Goal: Communication & Community: Answer question/provide support

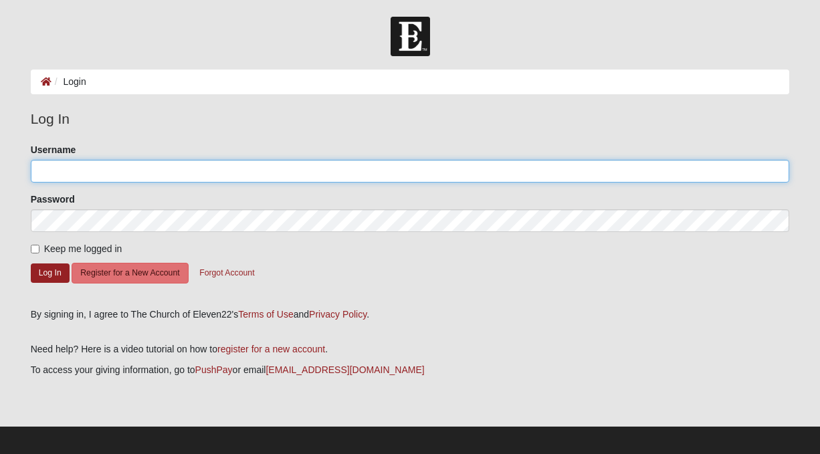
click at [93, 169] on input "Username" at bounding box center [410, 171] width 759 height 23
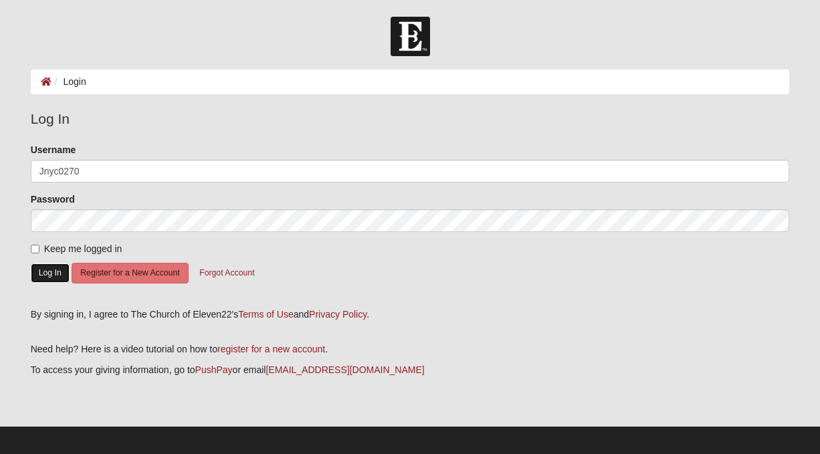
click at [48, 271] on button "Log In" at bounding box center [50, 273] width 39 height 19
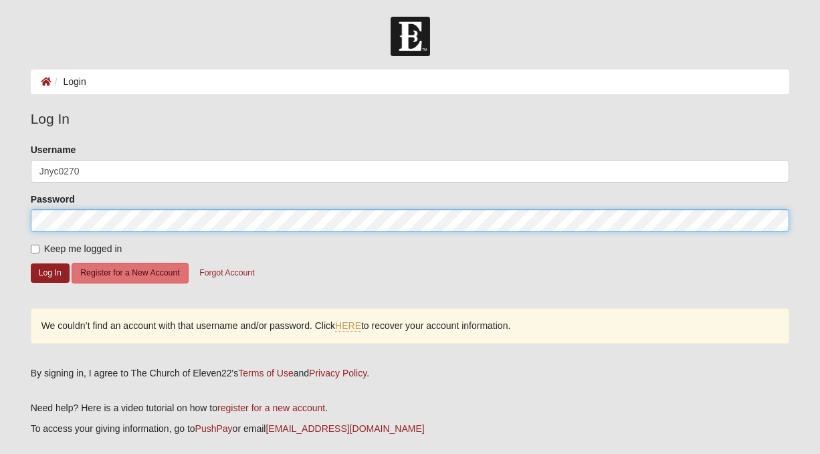
click at [29, 216] on div "Please correct the following: Username Jnyc0270 Password Keep me logged in Log …" at bounding box center [410, 250] width 779 height 215
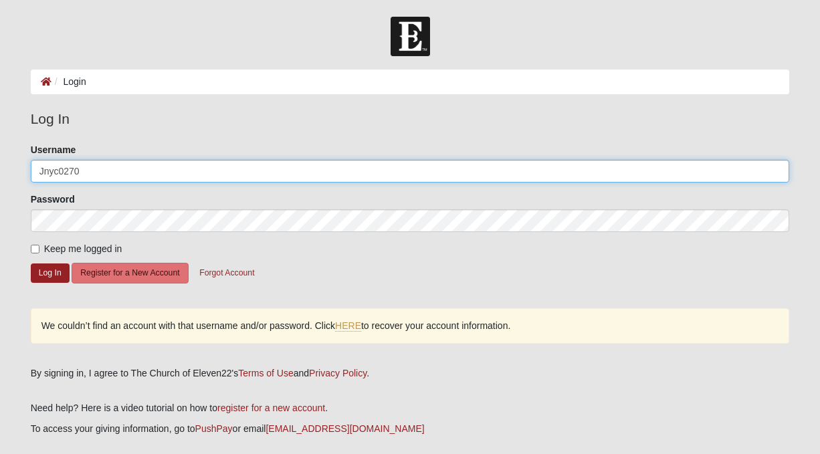
click at [82, 168] on input "Jnyc0270" at bounding box center [410, 171] width 759 height 23
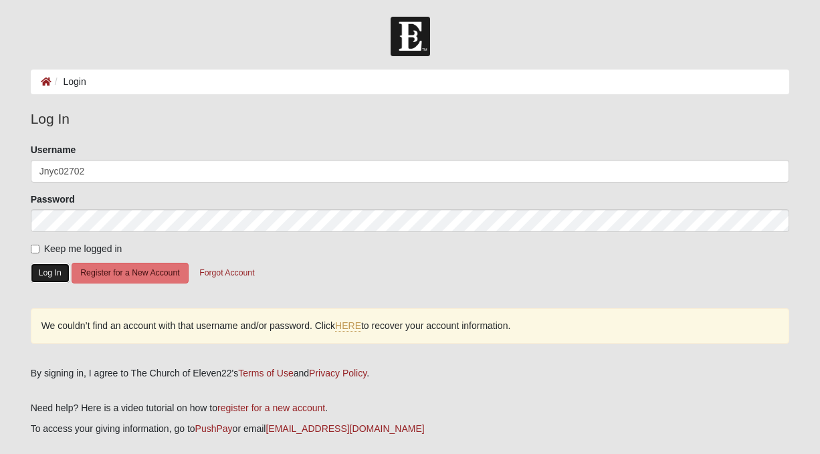
click at [52, 271] on button "Log In" at bounding box center [50, 273] width 39 height 19
click at [54, 277] on button "Log In" at bounding box center [50, 273] width 39 height 19
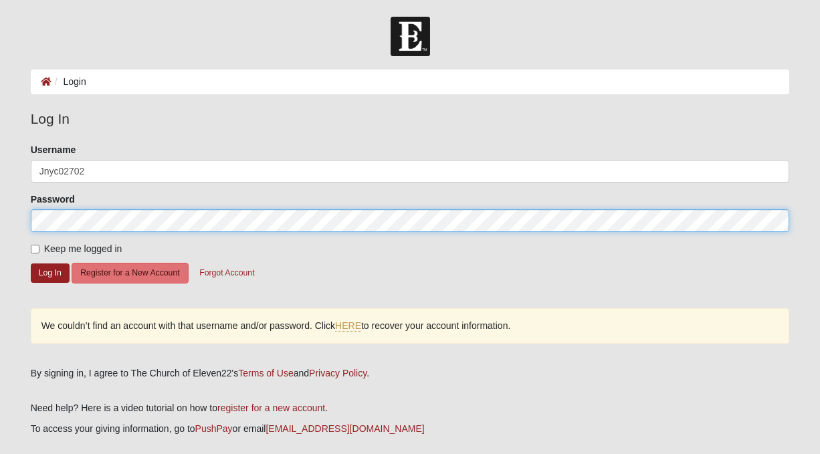
click at [11, 221] on form "Log In Login Login Error Log In Please correct the following: Username Jnyc0270…" at bounding box center [410, 268] width 820 height 503
click at [19, 221] on form "Log In Login Login Error Log In Please correct the following: Username Jnyc0270…" at bounding box center [410, 268] width 820 height 503
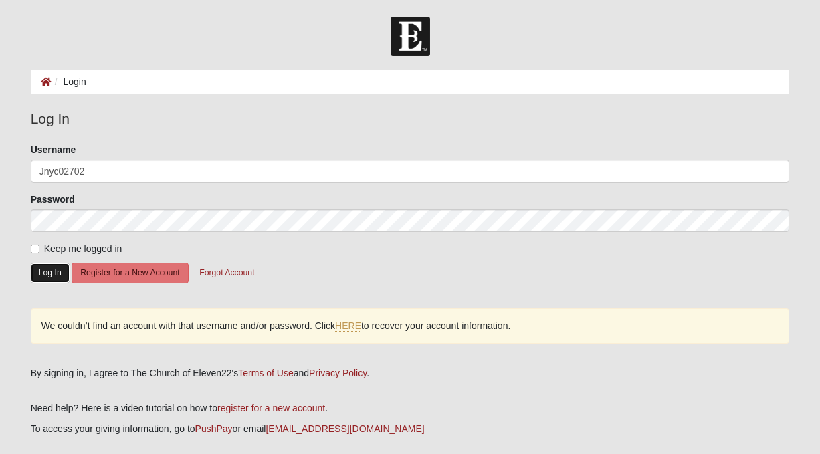
click at [44, 271] on button "Log In" at bounding box center [50, 273] width 39 height 19
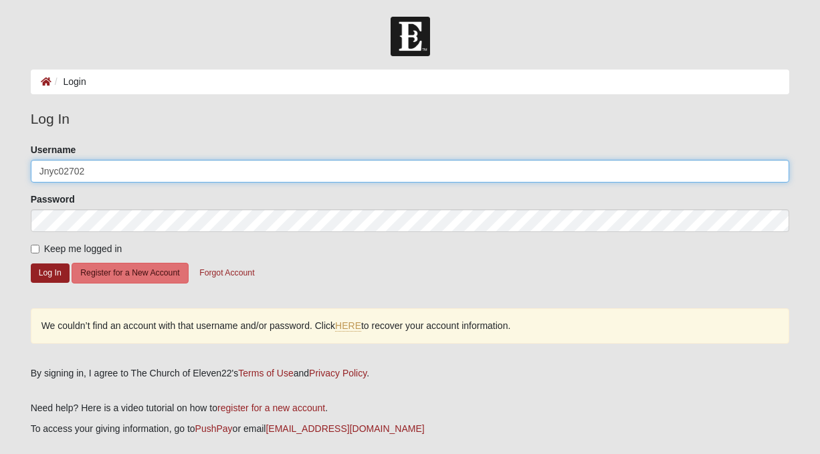
click at [62, 173] on input "Jnyc02702" at bounding box center [410, 171] width 759 height 23
click at [64, 167] on input "Jnyc2702" at bounding box center [410, 171] width 759 height 23
click at [57, 167] on input "Jnyc2702" at bounding box center [410, 171] width 759 height 23
type input "Jnyc02702"
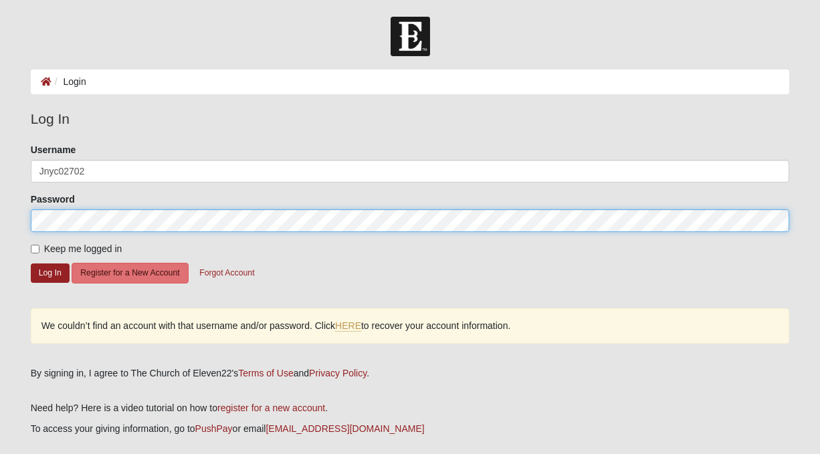
click at [13, 220] on form "Log In Login Login Error Log In Please correct the following: Username Jnyc0270…" at bounding box center [410, 268] width 820 height 503
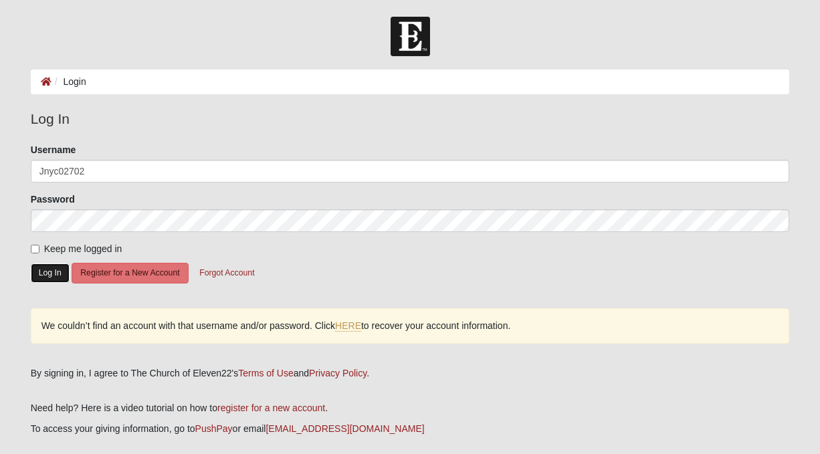
click at [59, 270] on button "Log In" at bounding box center [50, 273] width 39 height 19
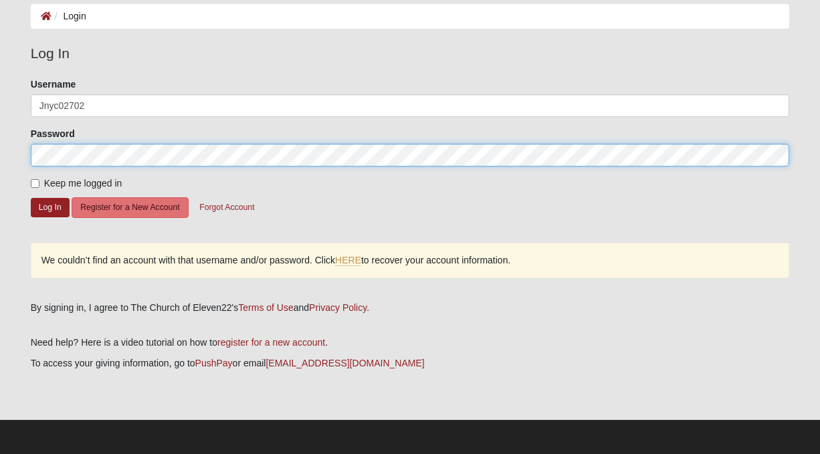
click at [28, 151] on div "Please correct the following: Username Jnyc02702 Password Keep me logged in Log…" at bounding box center [410, 185] width 779 height 215
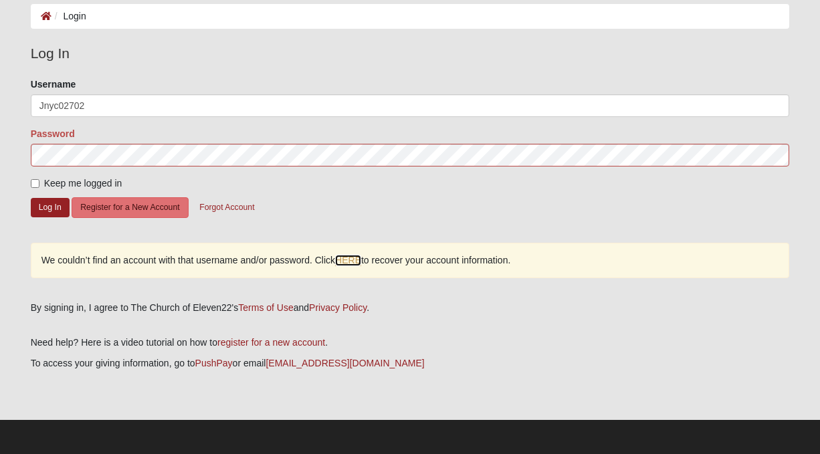
click at [352, 260] on link "HERE" at bounding box center [348, 260] width 26 height 11
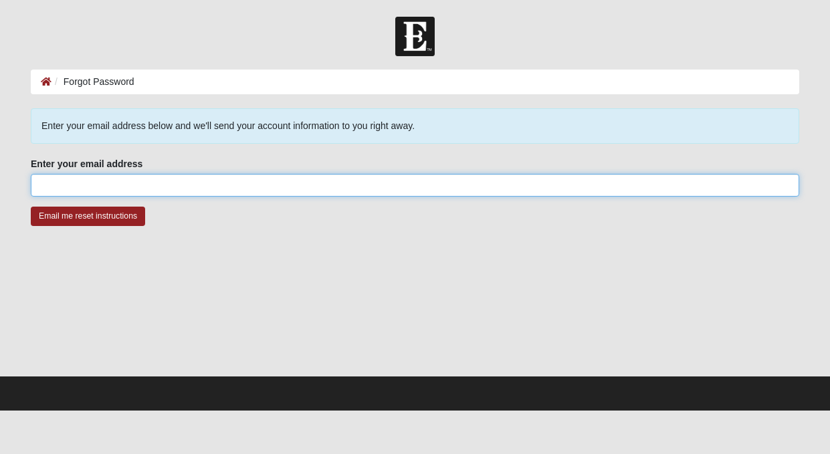
click at [89, 177] on input "Enter your email address" at bounding box center [415, 185] width 769 height 23
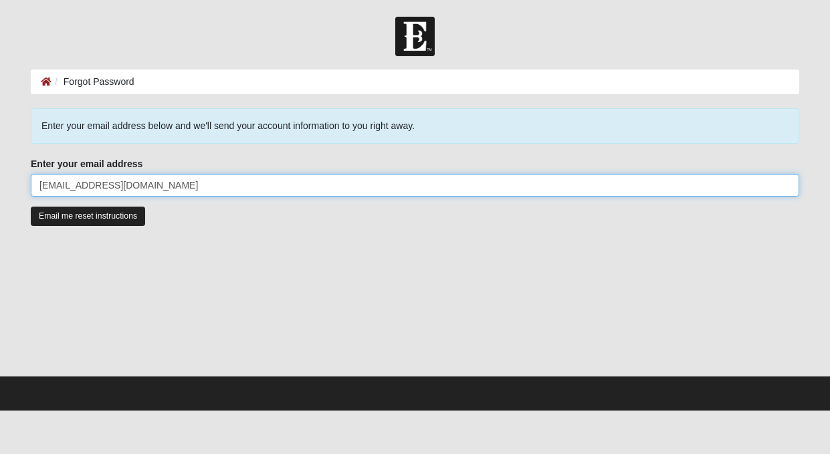
type input "smit046@yahoo.com"
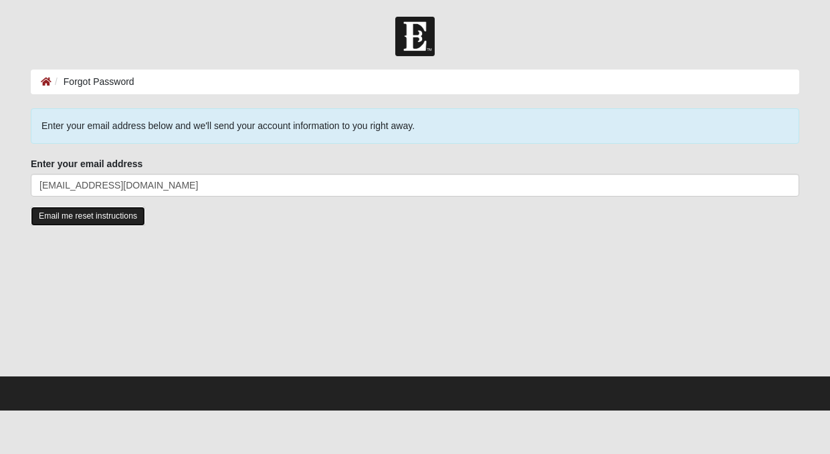
click at [87, 220] on input "Email me reset instructions" at bounding box center [88, 216] width 114 height 19
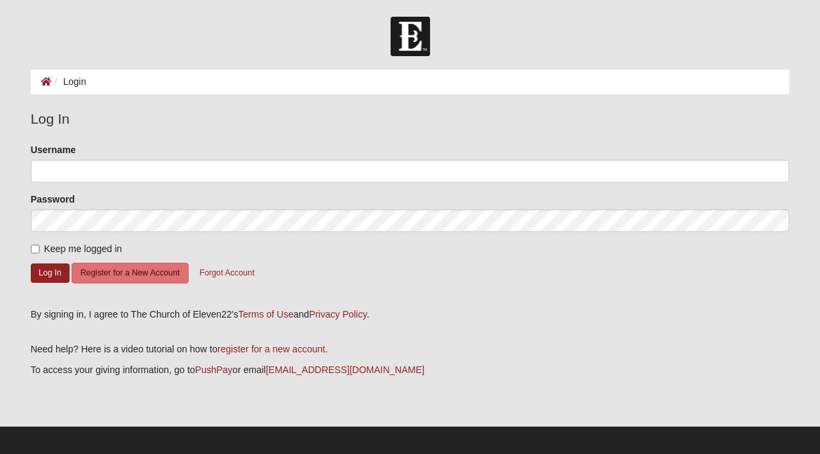
scroll to position [7, 0]
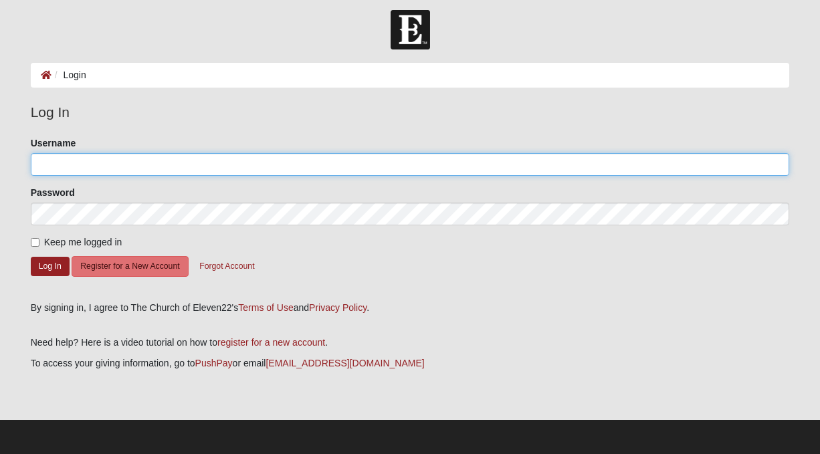
click at [76, 167] on input "Username" at bounding box center [410, 164] width 759 height 23
type input "Jnyc20702"
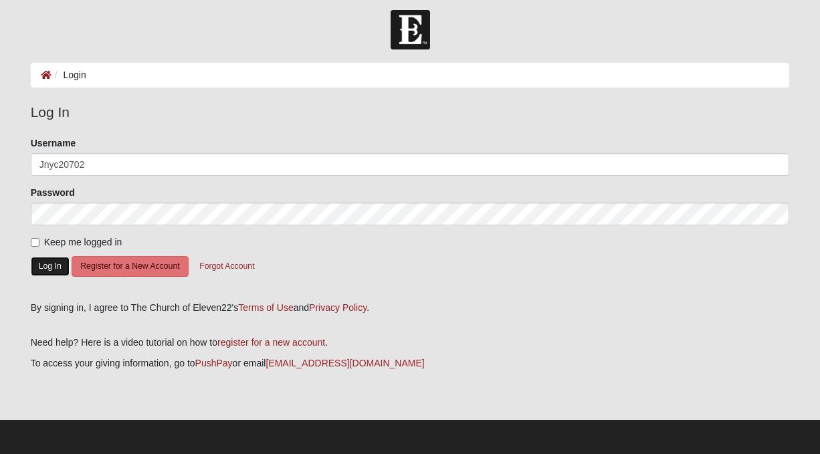
click at [47, 266] on button "Log In" at bounding box center [50, 266] width 39 height 19
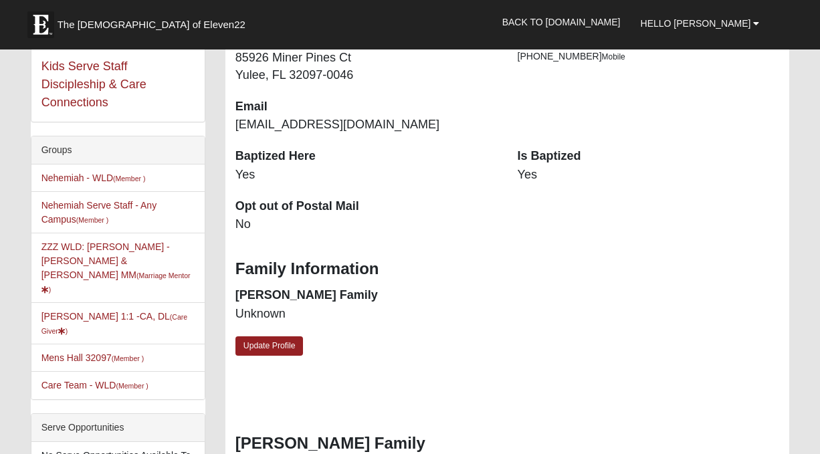
scroll to position [334, 0]
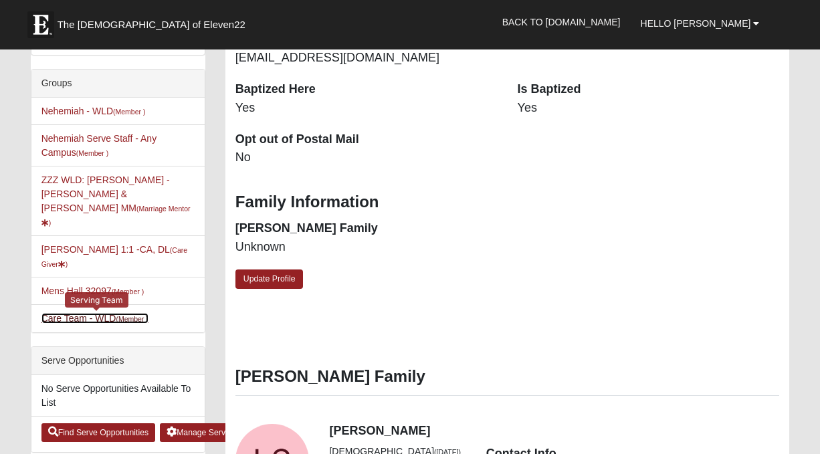
click at [77, 313] on link "Care Team - WLD (Member )" at bounding box center [94, 318] width 107 height 11
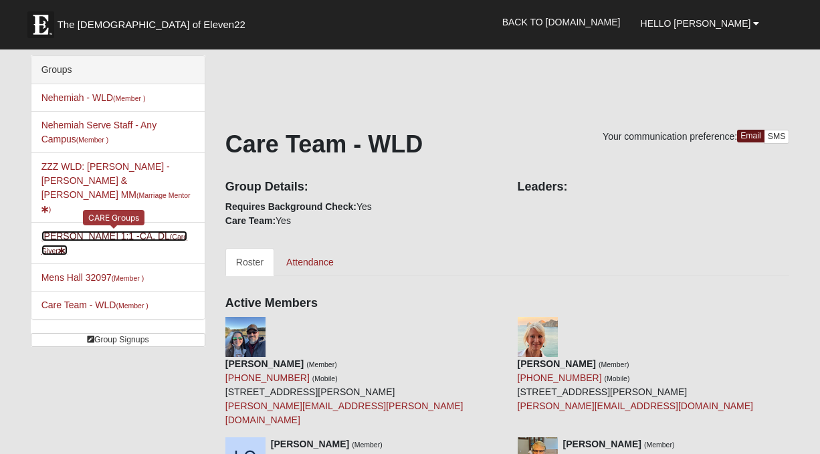
click at [78, 231] on link "[PERSON_NAME] 1:1 -CA, DL (Care Giver )" at bounding box center [114, 243] width 146 height 25
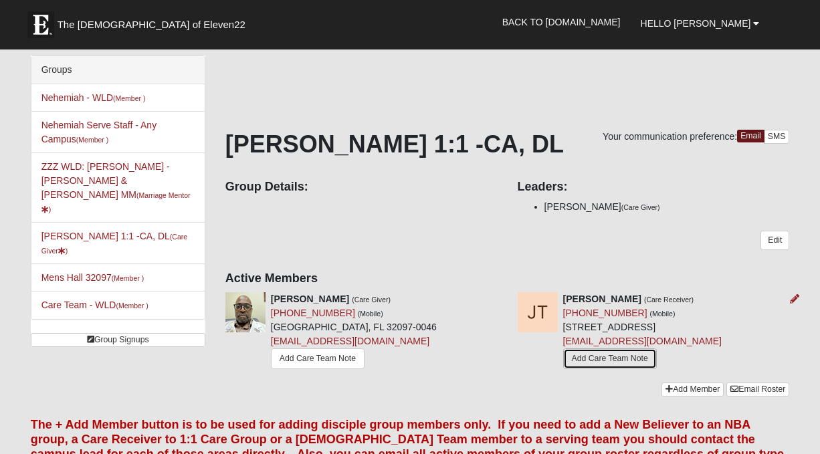
click at [570, 369] on link "Add Care Team Note" at bounding box center [610, 358] width 94 height 21
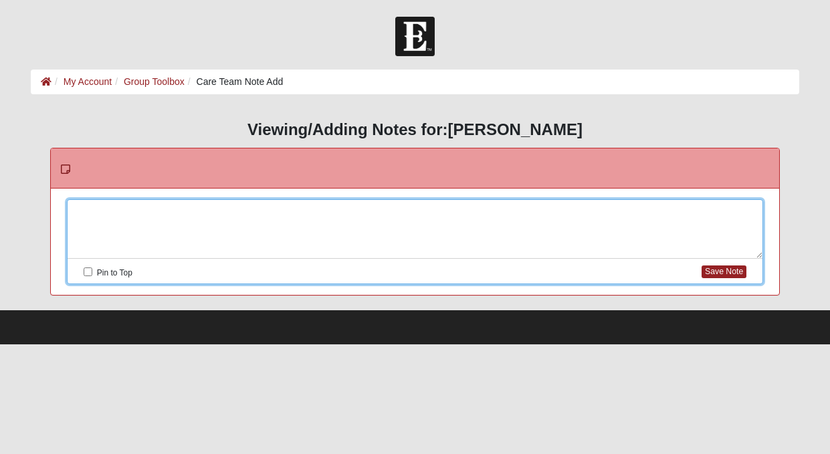
click at [125, 211] on div at bounding box center [415, 229] width 695 height 59
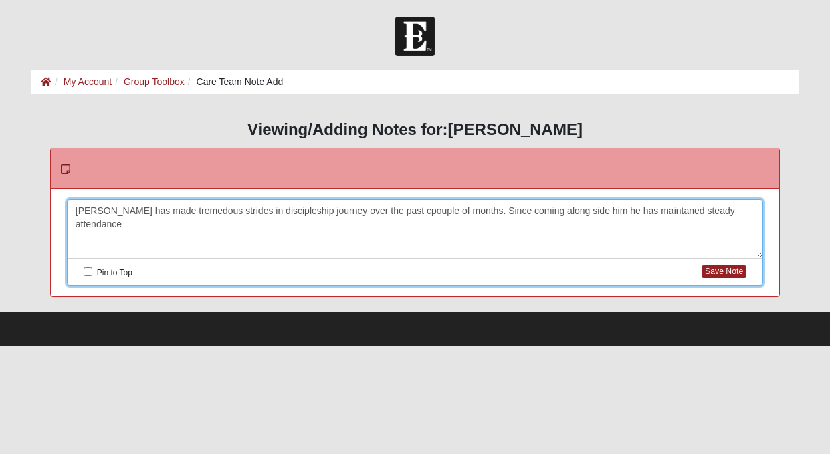
click at [655, 209] on div "Jorge has made tremedous strides in discipleship journey over the past cpouple …" at bounding box center [415, 229] width 695 height 59
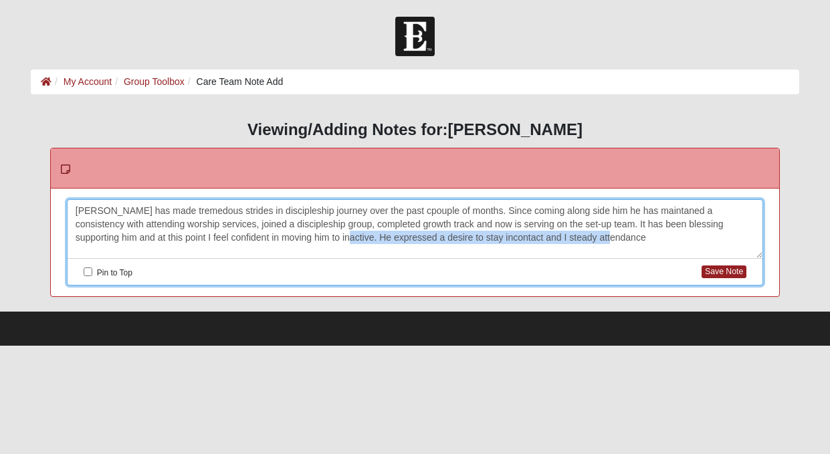
drag, startPoint x: 289, startPoint y: 234, endPoint x: 573, endPoint y: 237, distance: 284.3
click at [573, 237] on div "Jorge has made tremedous strides in discipleship journey over the past cpouple …" at bounding box center [415, 229] width 695 height 59
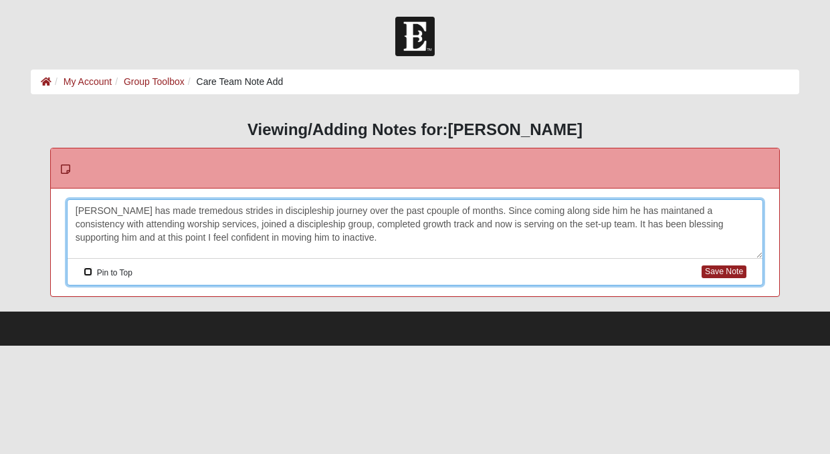
click at [88, 273] on input "Pin to Top" at bounding box center [88, 272] width 9 height 9
click at [722, 274] on button "Save Note" at bounding box center [724, 272] width 45 height 13
checkbox input "false"
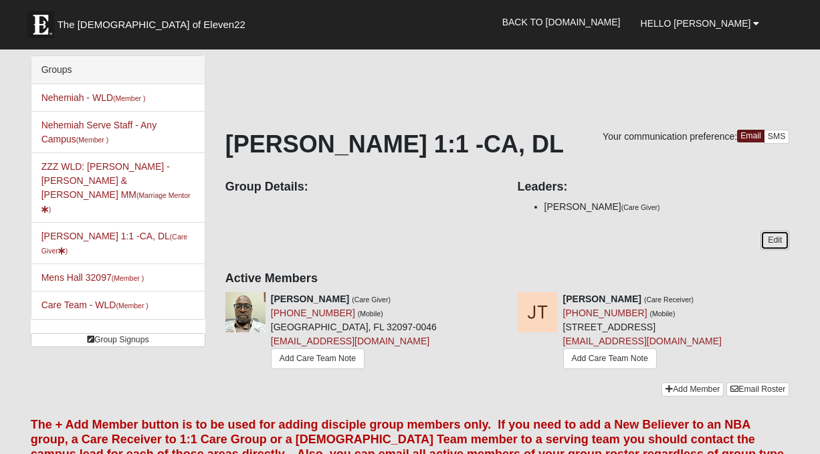
click at [773, 240] on link "Edit" at bounding box center [775, 240] width 29 height 19
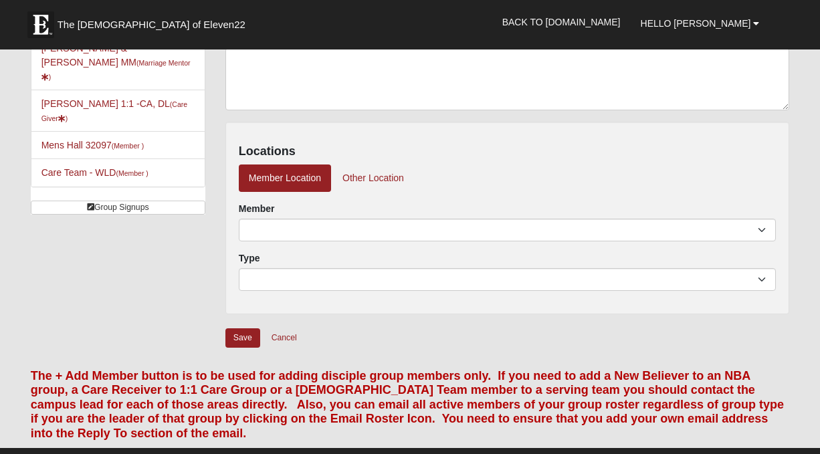
scroll to position [134, 0]
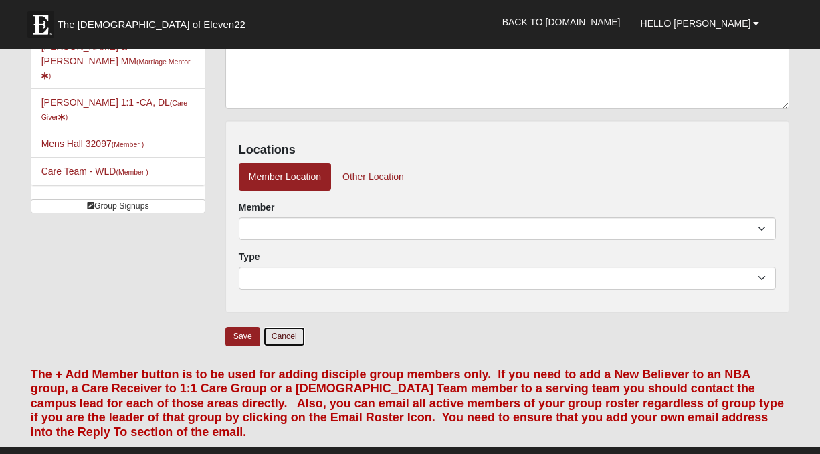
click at [292, 338] on link "Cancel" at bounding box center [284, 336] width 43 height 21
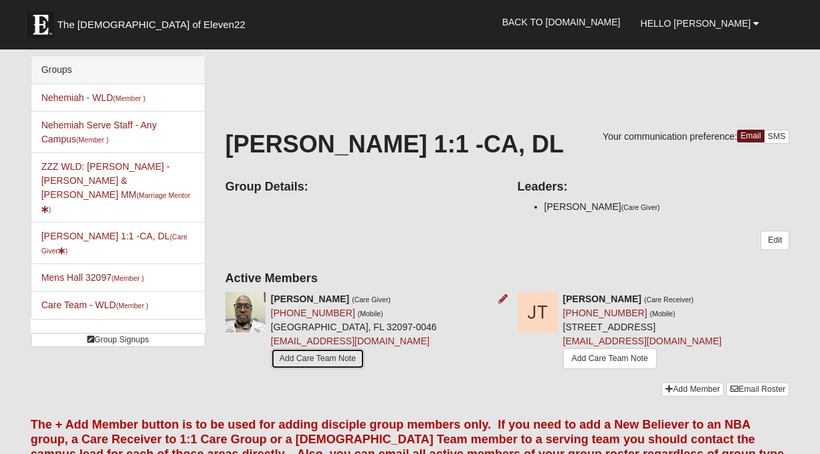
click at [322, 359] on link "Add Care Team Note" at bounding box center [318, 358] width 94 height 21
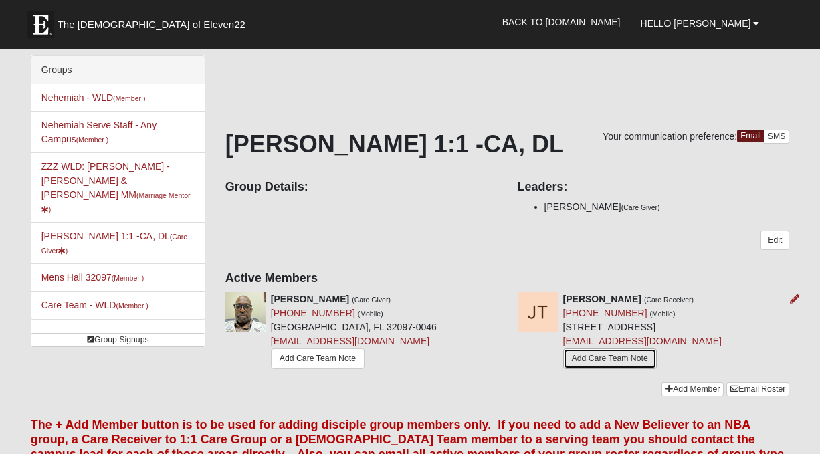
click at [563, 369] on link "Add Care Team Note" at bounding box center [610, 358] width 94 height 21
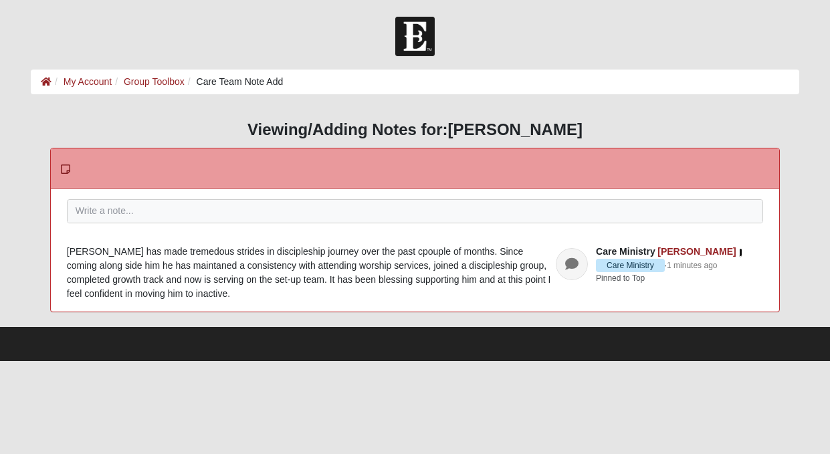
click at [743, 254] on button "button" at bounding box center [740, 251] width 5 height 9
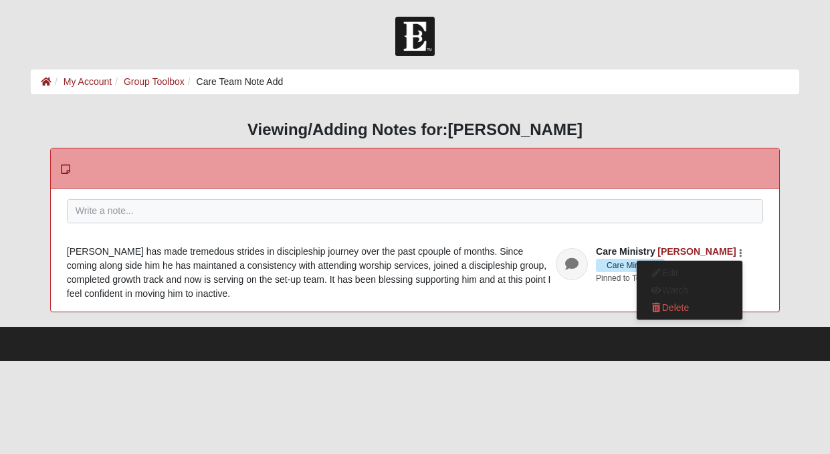
click at [364, 267] on div "[PERSON_NAME] has made tremedous strides in discipleship journey over the past …" at bounding box center [415, 273] width 696 height 56
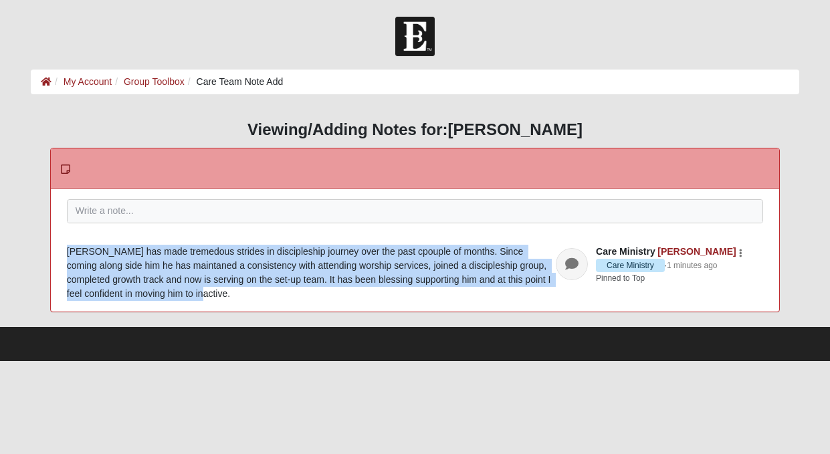
drag, startPoint x: 69, startPoint y: 249, endPoint x: 222, endPoint y: 291, distance: 158.9
click at [222, 291] on div "[PERSON_NAME] has made tremedous strides in discipleship journey over the past …" at bounding box center [415, 273] width 696 height 56
copy div "[PERSON_NAME] has made tremedous strides in discipleship journey over the past …"
click at [741, 253] on icon "button" at bounding box center [740, 253] width 3 height 8
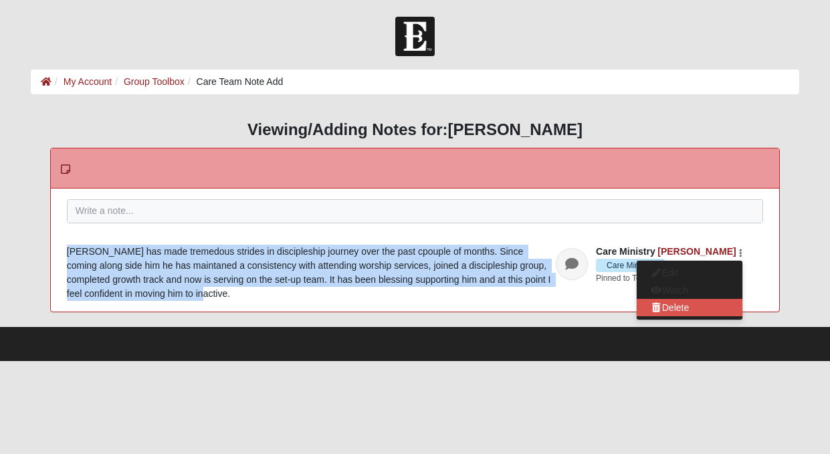
click at [685, 306] on button "Delete" at bounding box center [690, 307] width 106 height 17
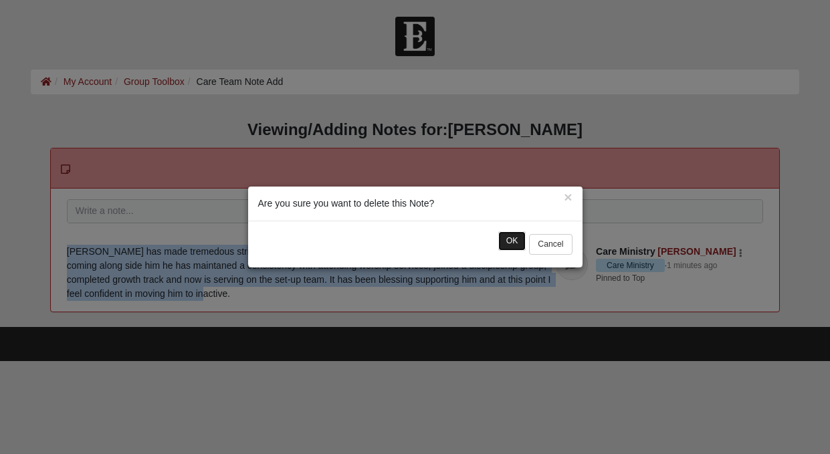
click at [514, 242] on button "OK" at bounding box center [512, 240] width 28 height 19
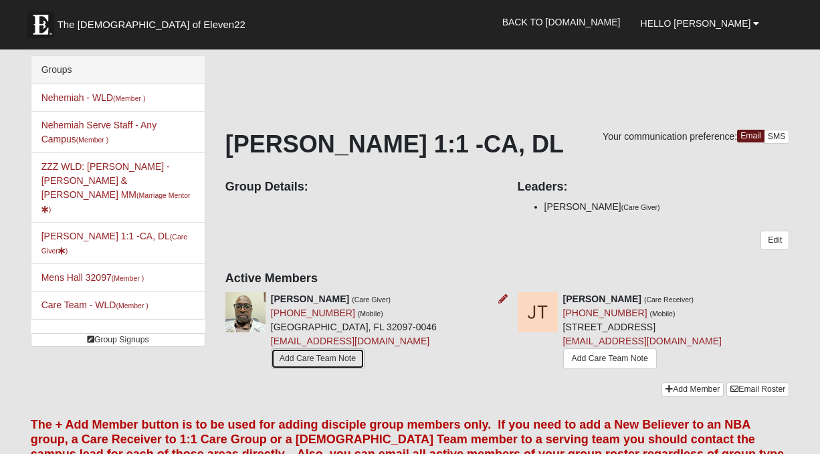
click at [332, 359] on link "Add Care Team Note" at bounding box center [318, 358] width 94 height 21
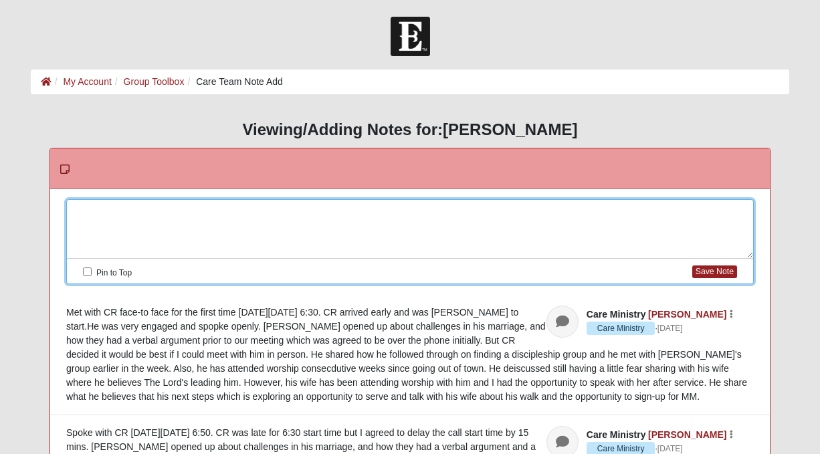
click at [148, 209] on div at bounding box center [410, 229] width 686 height 59
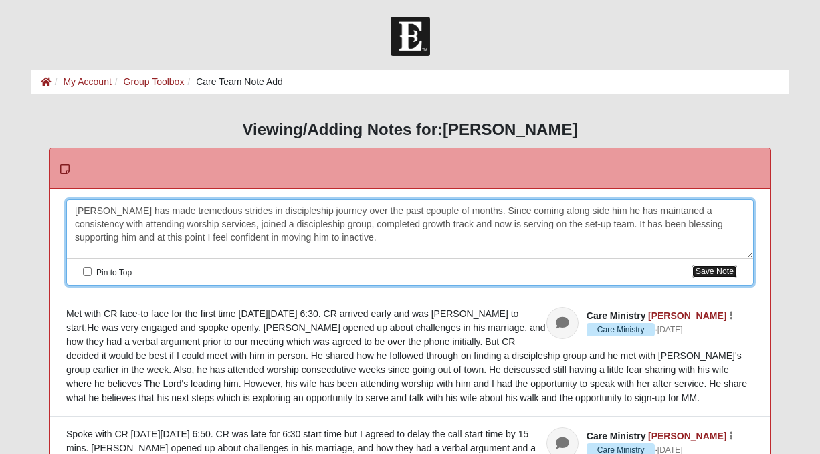
click at [709, 271] on button "Save Note" at bounding box center [714, 272] width 45 height 13
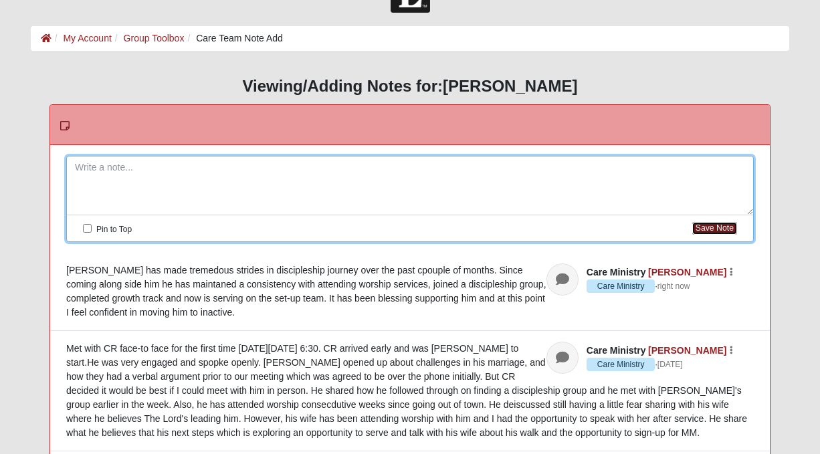
scroll to position [67, 0]
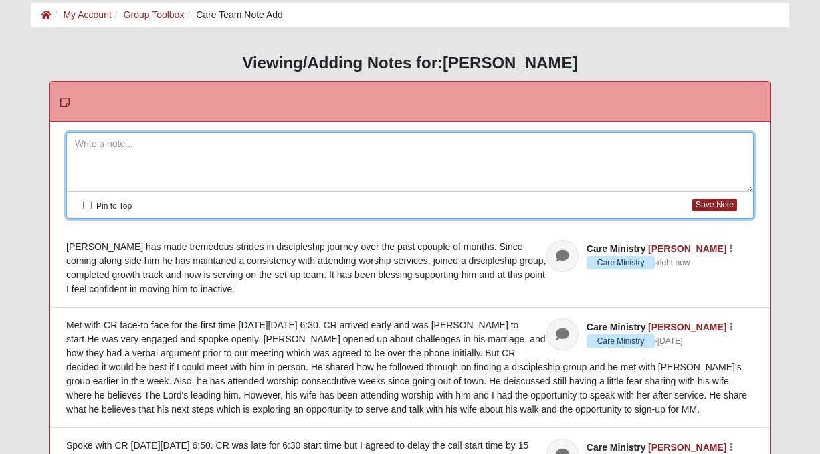
click at [575, 275] on div "Jorge has made tremedous strides in discipleship journey over the past cpouple …" at bounding box center [410, 268] width 688 height 56
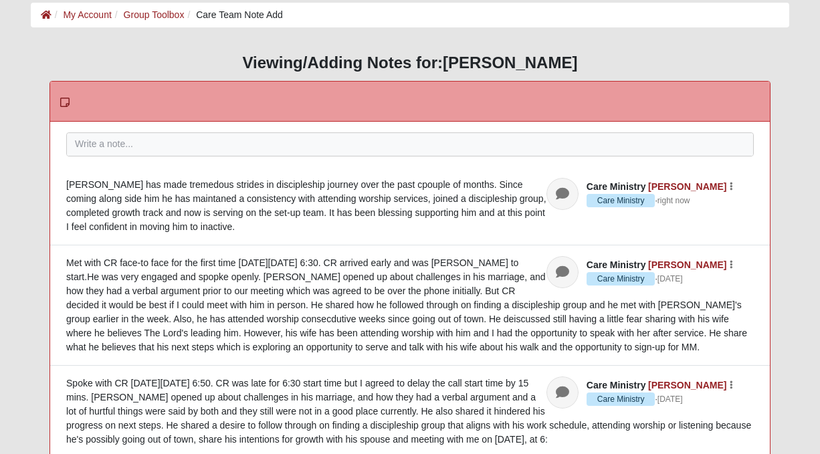
click at [579, 213] on div "Jorge has made tremedous strides in discipleship journey over the past cpouple …" at bounding box center [410, 206] width 688 height 56
click at [735, 189] on header "Care Ministry Jeff Smith Care Ministry · right now Edit Watch Delete" at bounding box center [649, 194] width 207 height 32
click at [732, 186] on icon "button" at bounding box center [731, 187] width 3 height 8
click at [417, 199] on div "Jorge has made tremedous strides in discipleship journey over the past cpouple …" at bounding box center [410, 206] width 688 height 56
click at [383, 189] on div "Jorge has made tremedous strides in discipleship journey over the past cpouple …" at bounding box center [410, 206] width 688 height 56
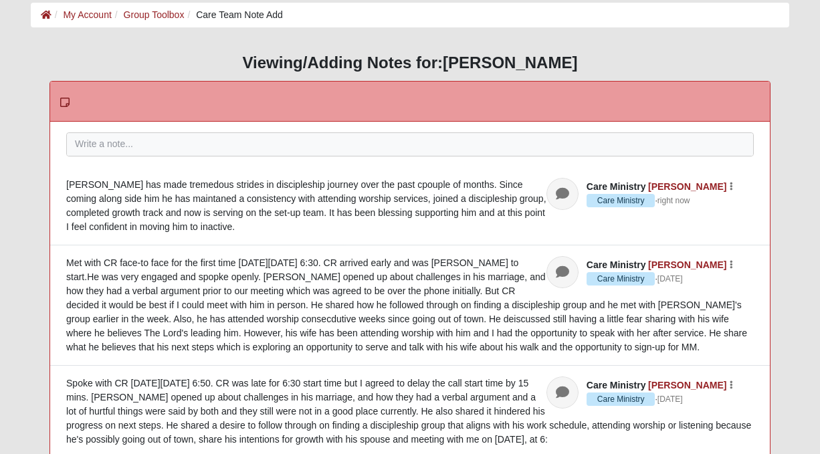
click at [370, 182] on div "Jorge has made tremedous strides in discipleship journey over the past cpouple …" at bounding box center [410, 206] width 688 height 56
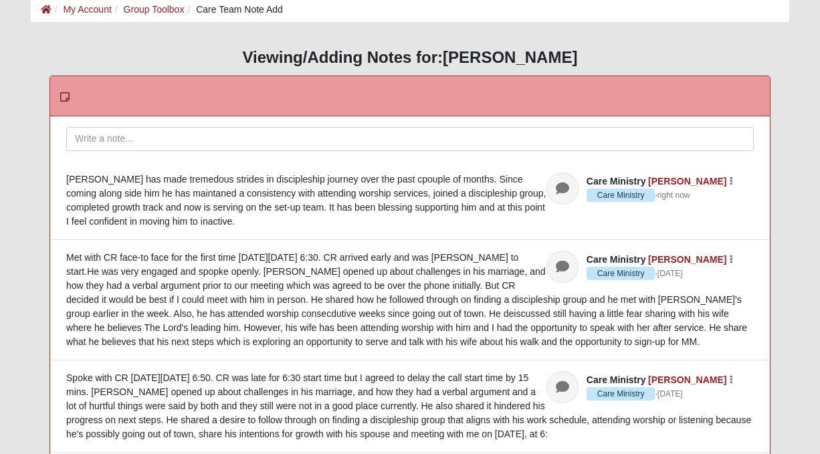
scroll to position [0, 0]
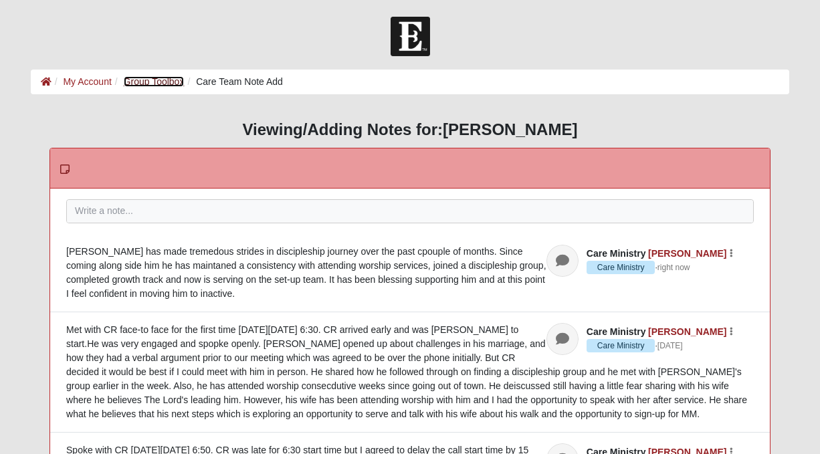
click at [172, 82] on link "Group Toolbox" at bounding box center [154, 81] width 61 height 11
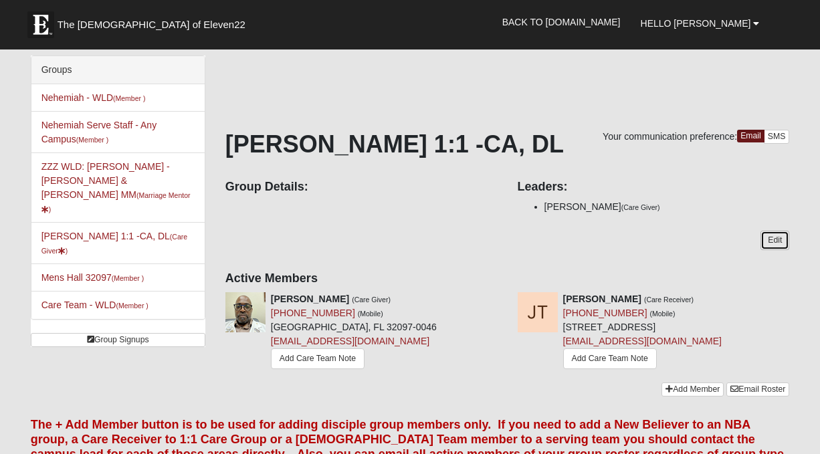
click at [780, 239] on link "Edit" at bounding box center [775, 240] width 29 height 19
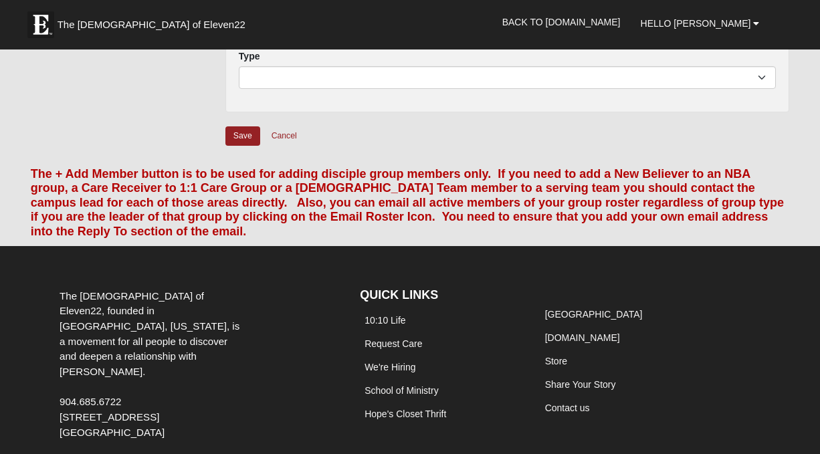
scroll to position [396, 0]
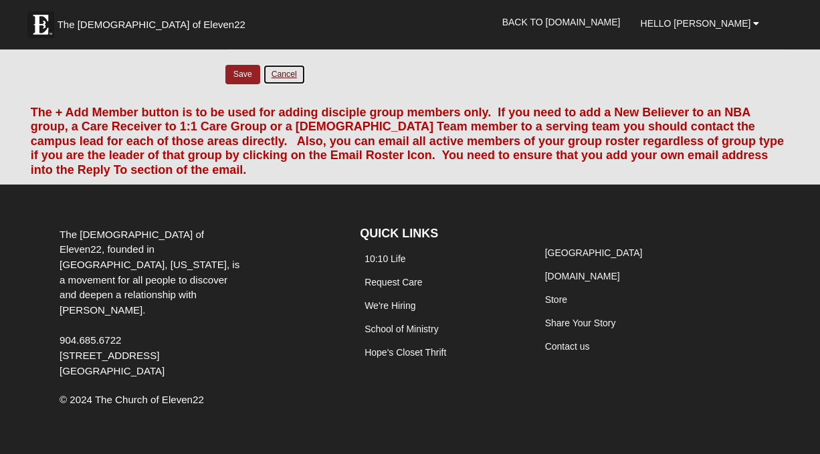
click at [285, 72] on link "Cancel" at bounding box center [284, 74] width 43 height 21
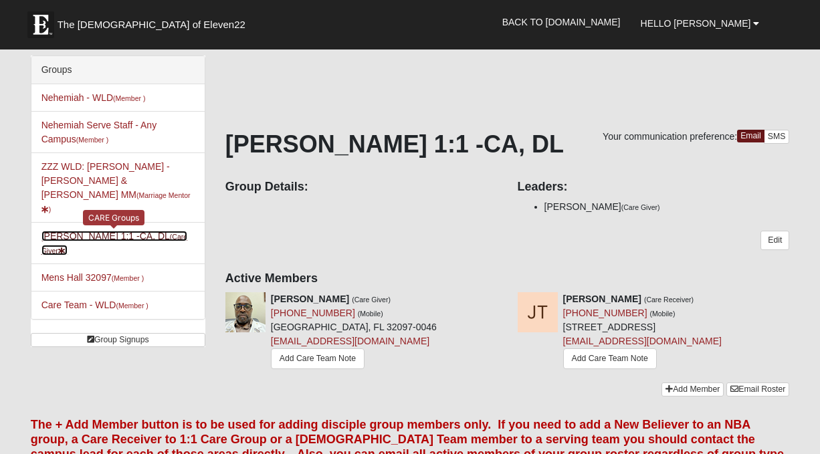
click at [94, 231] on link "Jeff Smith 1:1 -CA, DL (Care Giver )" at bounding box center [114, 243] width 146 height 25
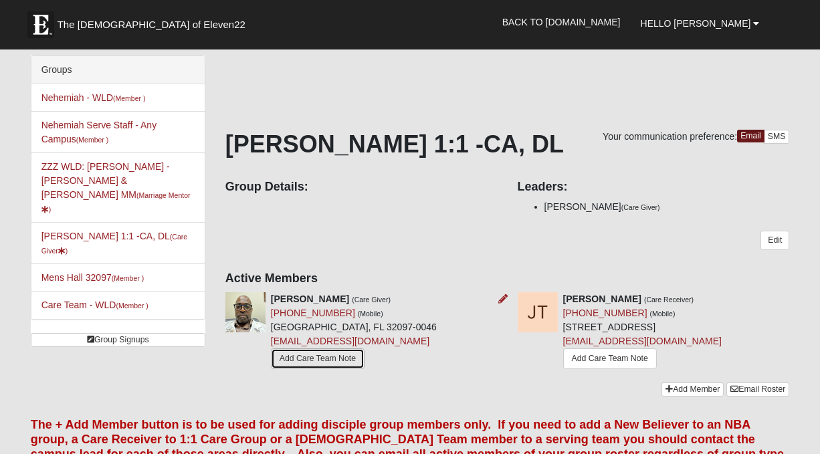
click at [306, 359] on link "Add Care Team Note" at bounding box center [318, 358] width 94 height 21
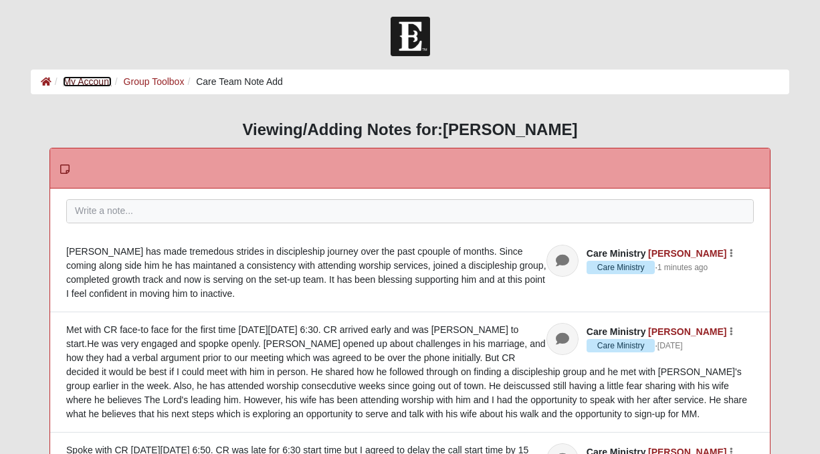
click at [76, 81] on link "My Account" at bounding box center [87, 81] width 48 height 11
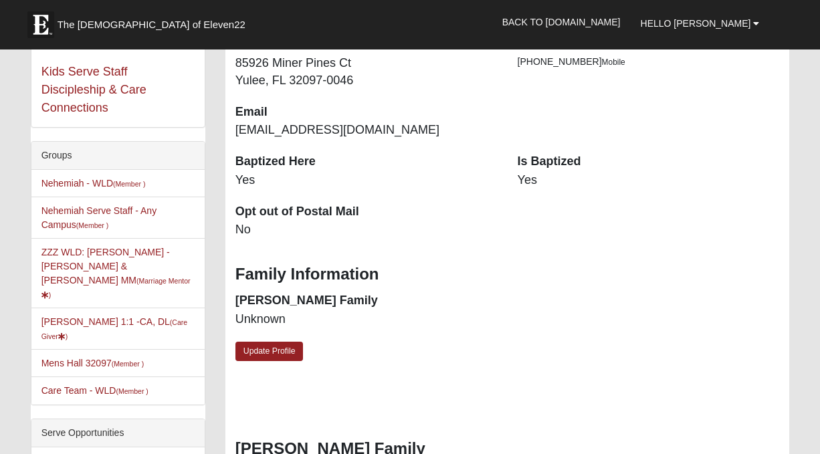
scroll to position [268, 0]
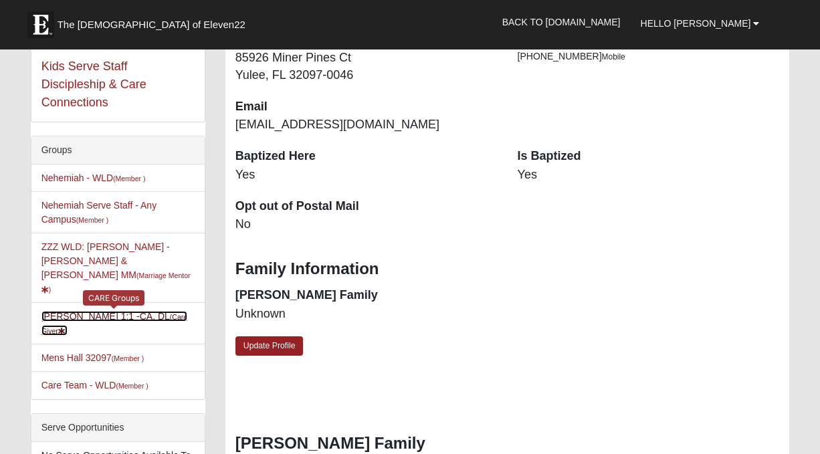
click at [107, 311] on link "Jeff Smith 1:1 -CA, DL (Care Giver )" at bounding box center [114, 323] width 146 height 25
